Goal: Task Accomplishment & Management: Manage account settings

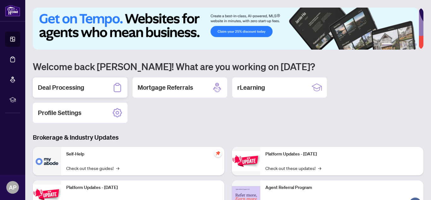
click at [94, 89] on div "Deal Processing" at bounding box center [80, 87] width 95 height 20
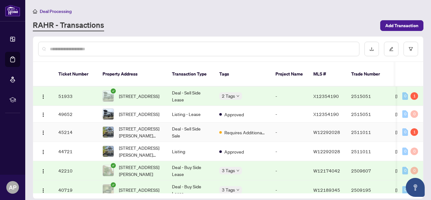
click at [191, 126] on td "Deal - Sell Side Sale" at bounding box center [190, 131] width 47 height 19
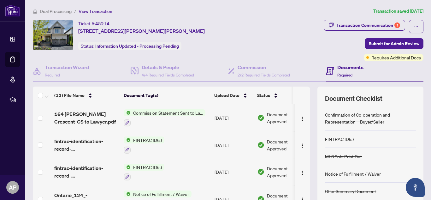
scroll to position [58, 0]
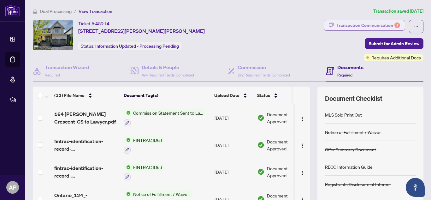
click at [366, 23] on div "Transaction Communication 1" at bounding box center [368, 25] width 64 height 10
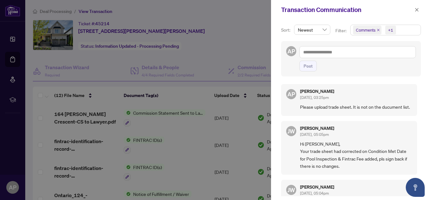
click at [253, 39] on div at bounding box center [215, 100] width 431 height 200
click at [416, 8] on span "button" at bounding box center [416, 10] width 4 height 10
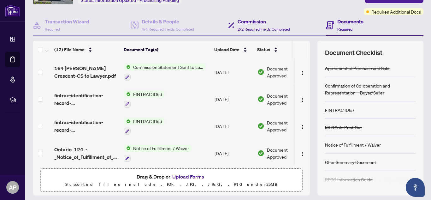
scroll to position [0, 0]
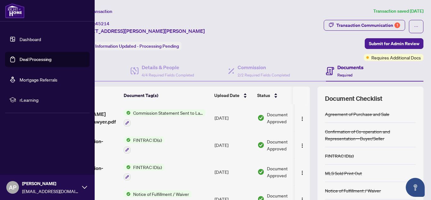
click at [14, 187] on span "AP" at bounding box center [13, 187] width 8 height 9
click at [29, 150] on span "Logout" at bounding box center [25, 149] width 14 height 10
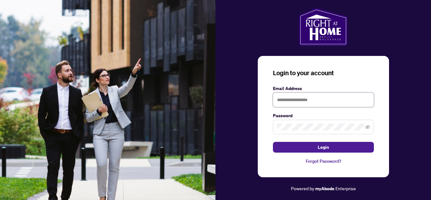
type input "**********"
